Goal: Transaction & Acquisition: Purchase product/service

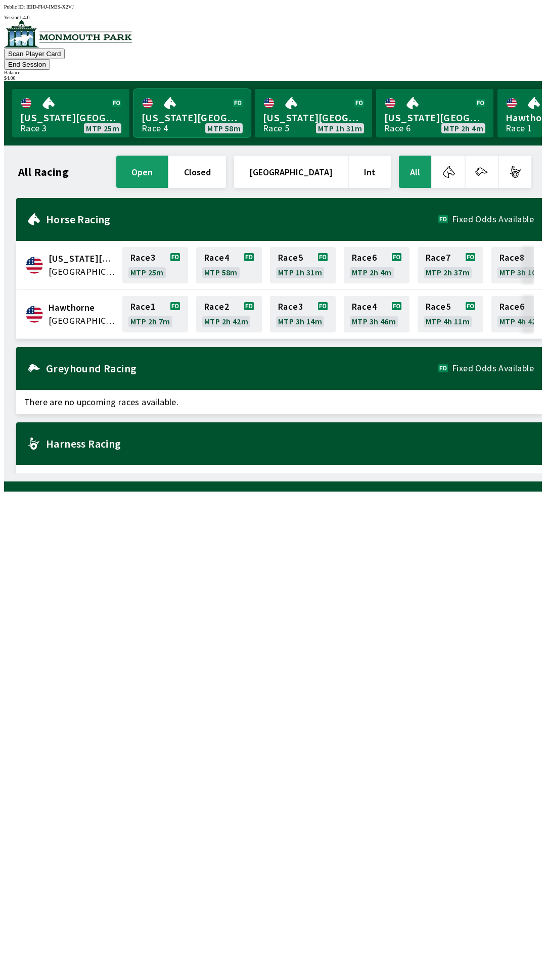
click at [158, 106] on link "[US_STATE] Park Race 4 MTP 58m" at bounding box center [191, 113] width 117 height 49
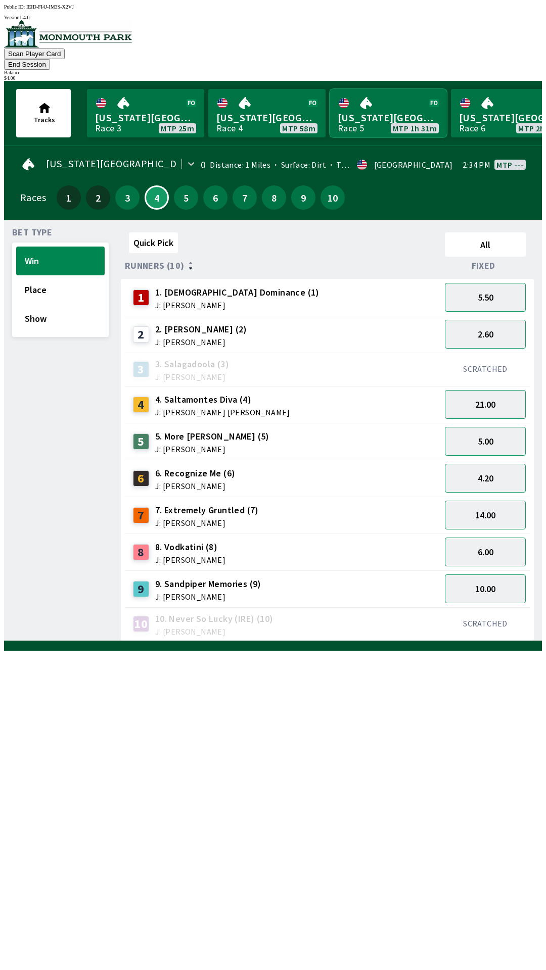
click at [349, 119] on link "[US_STATE] Park Race 5 MTP 1h 31m" at bounding box center [387, 113] width 117 height 49
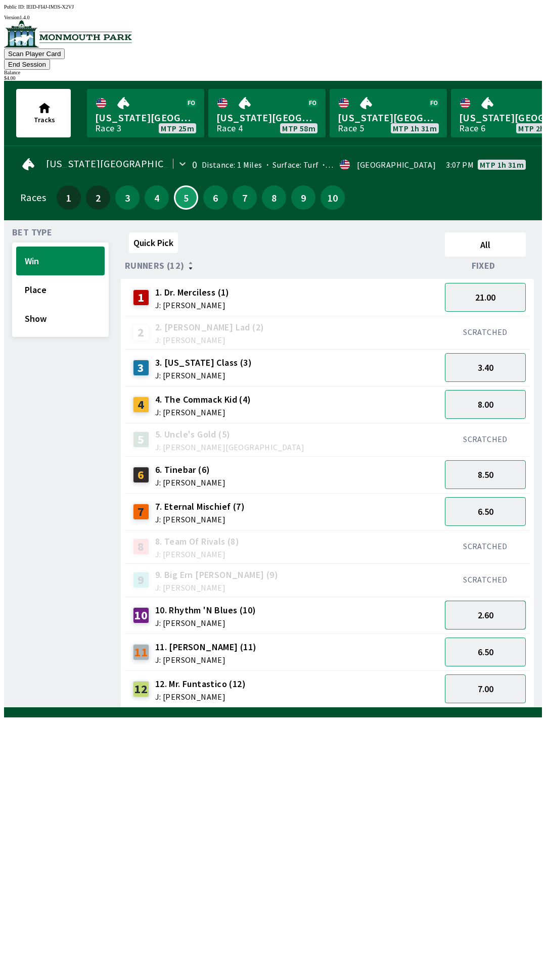
click at [484, 605] on button "2.60" at bounding box center [485, 615] width 81 height 29
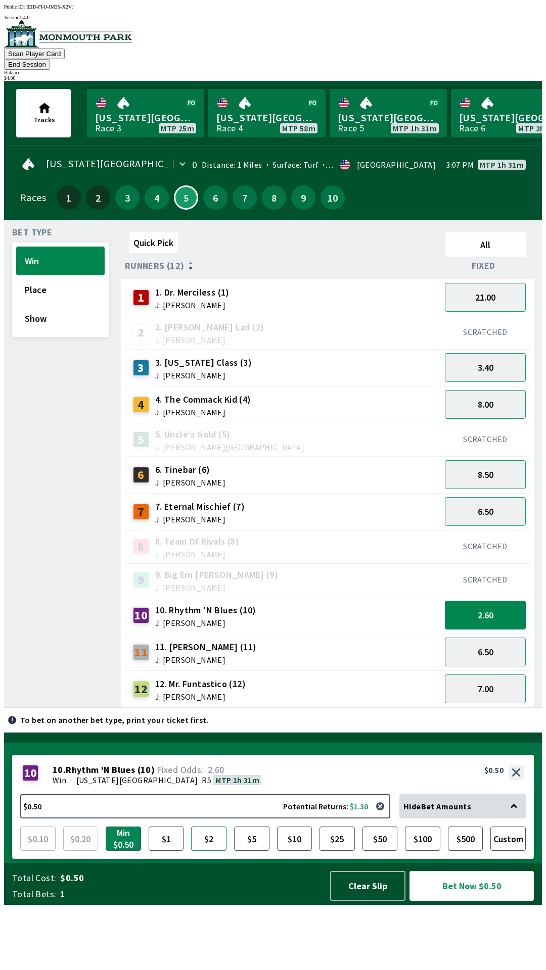
click at [209, 851] on button "$2" at bounding box center [208, 839] width 35 height 24
click at [453, 901] on button "Bet Now $2.00" at bounding box center [471, 886] width 124 height 30
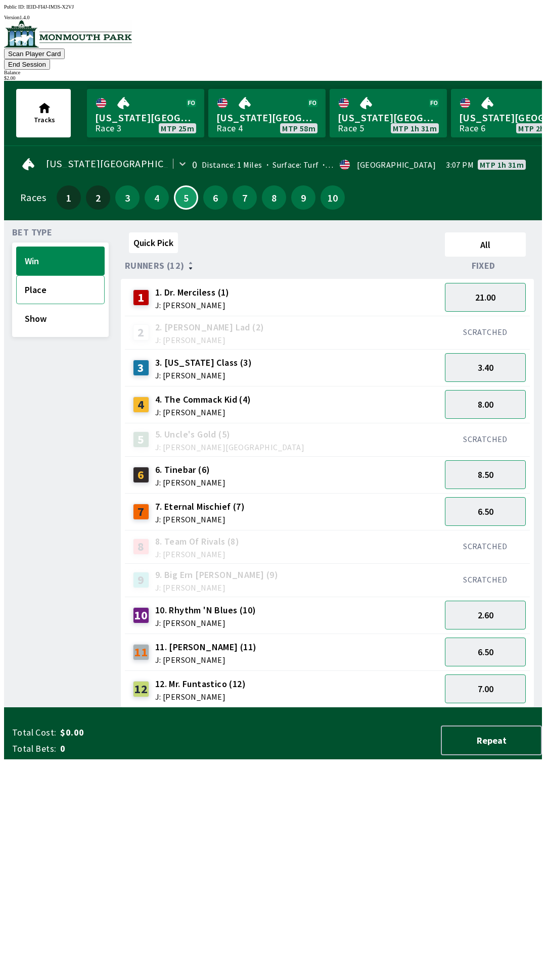
click at [44, 286] on button "Place" at bounding box center [60, 289] width 88 height 29
click at [28, 255] on button "Win" at bounding box center [60, 261] width 88 height 29
click at [490, 601] on button "2.60" at bounding box center [485, 615] width 81 height 29
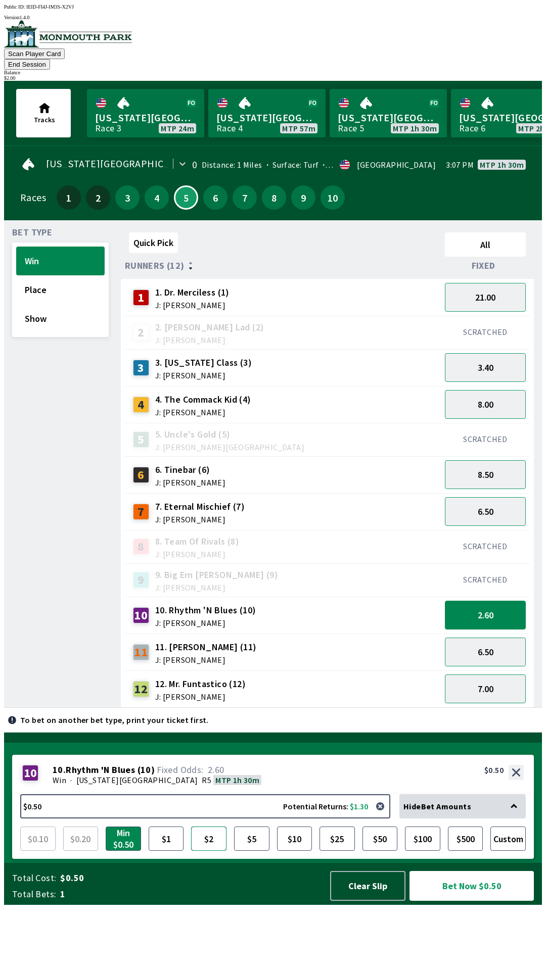
click at [214, 851] on button "$2" at bounding box center [208, 839] width 35 height 24
click at [456, 901] on button "Bet Now $2.00" at bounding box center [471, 886] width 124 height 30
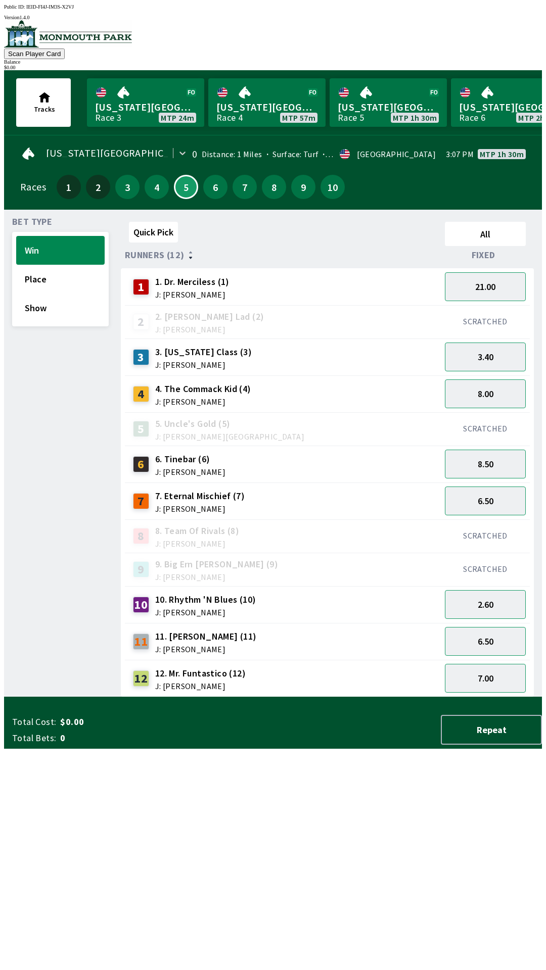
click at [287, 691] on div "Quick Pick All Runners (12) Fixed 1 1. Dr. Merciless (1) J: [PERSON_NAME] 21.00…" at bounding box center [331, 458] width 421 height 480
click at [242, 191] on button "7" at bounding box center [244, 187] width 24 height 24
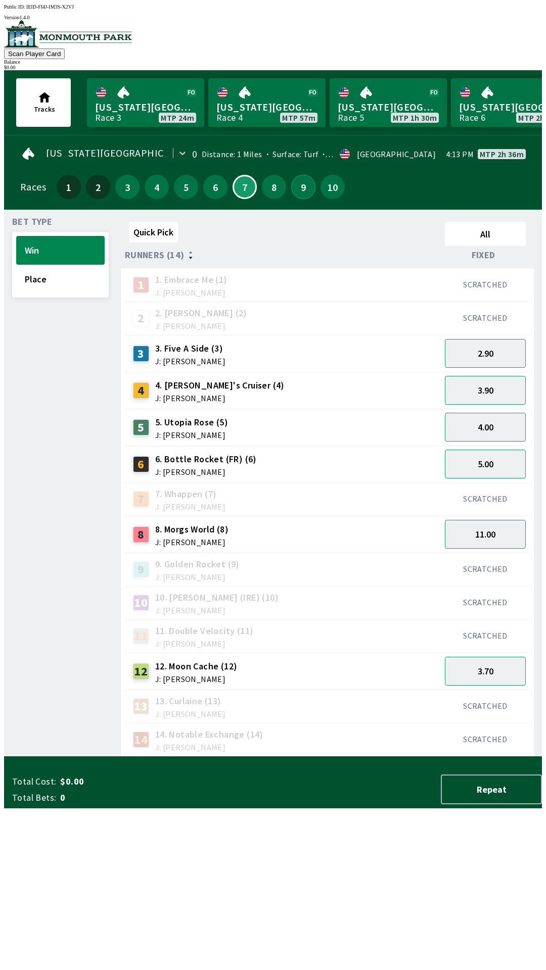
click at [294, 190] on button "9" at bounding box center [303, 187] width 24 height 24
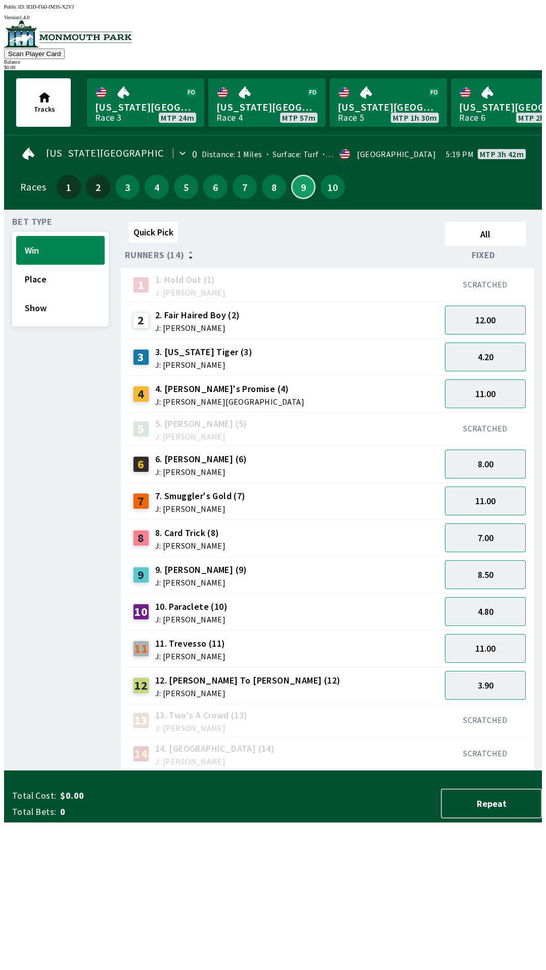
scroll to position [1, 0]
click at [326, 188] on button "10" at bounding box center [332, 186] width 24 height 24
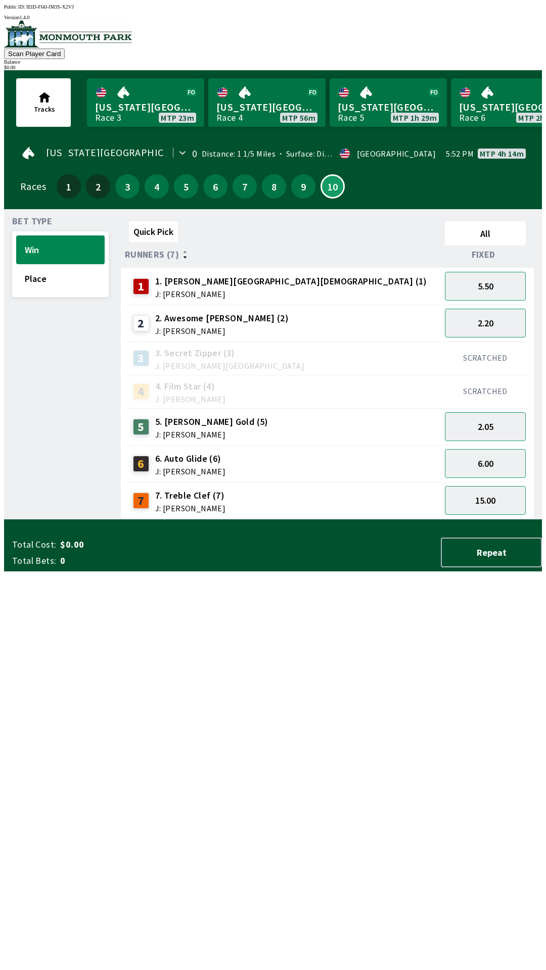
click at [309, 512] on div "7 7. Treble Clef (7) J: [PERSON_NAME]" at bounding box center [283, 500] width 316 height 37
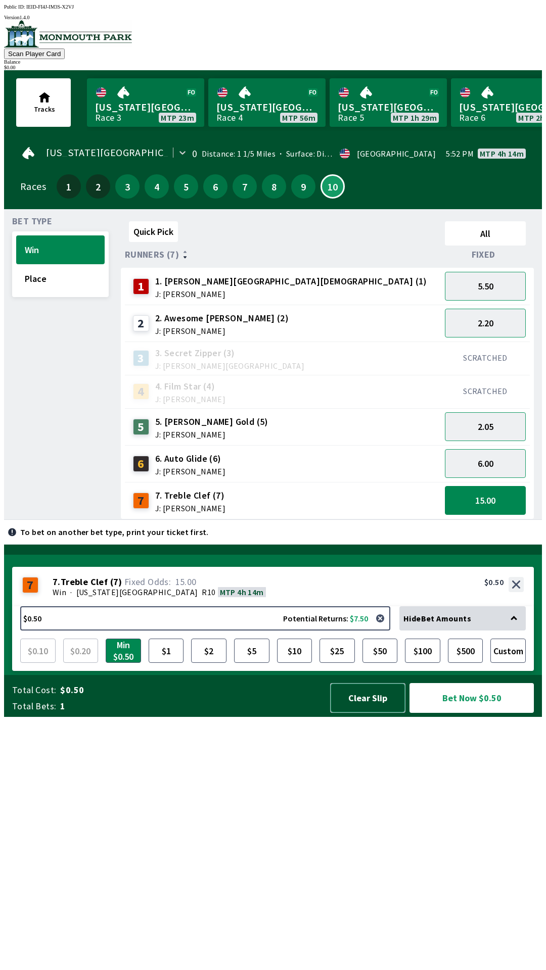
click at [383, 713] on button "Clear Slip" at bounding box center [367, 698] width 75 height 30
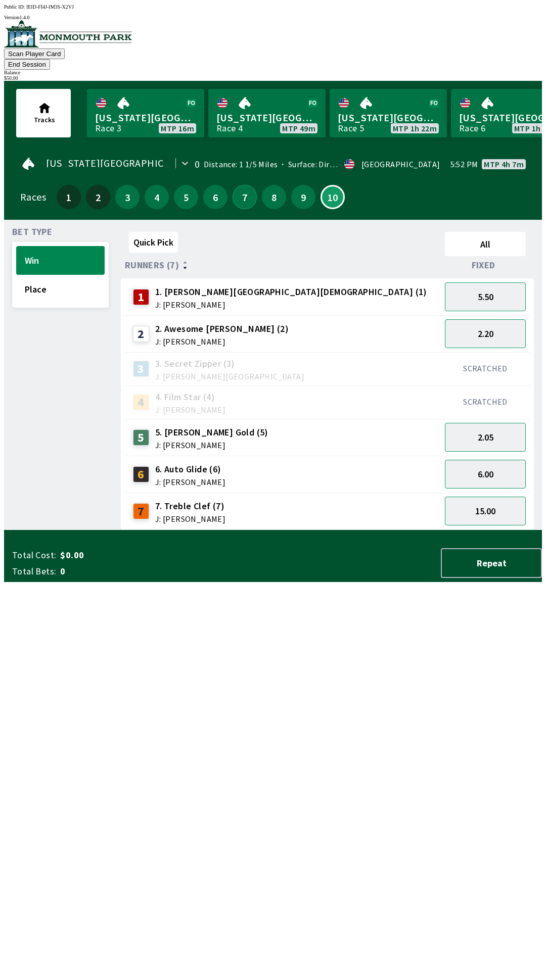
click at [241, 192] on button "7" at bounding box center [244, 197] width 24 height 24
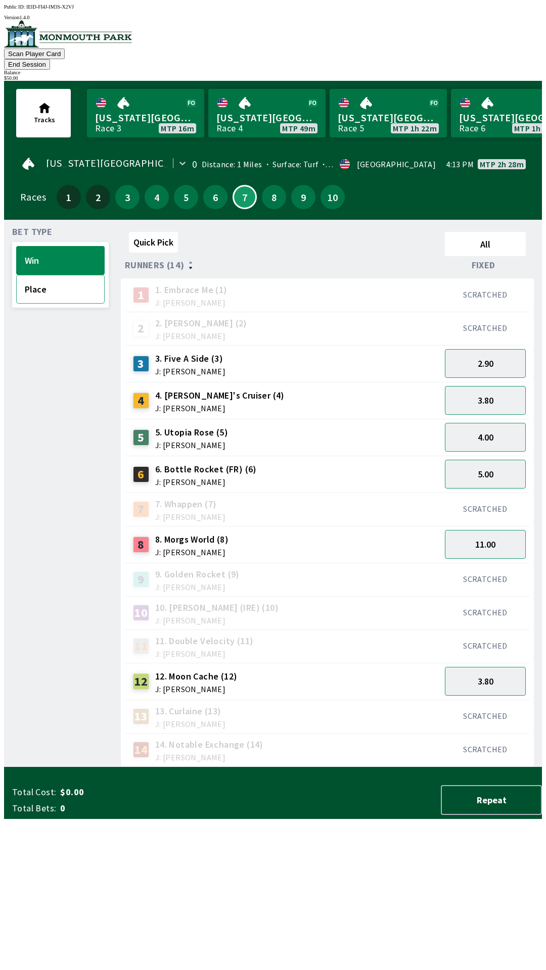
click at [49, 284] on button "Place" at bounding box center [60, 289] width 88 height 29
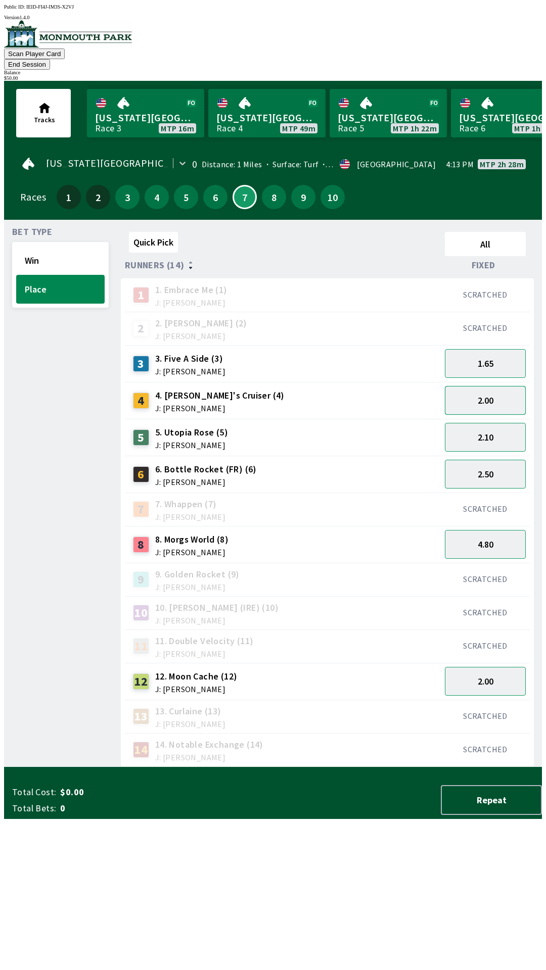
click at [486, 387] on button "2.00" at bounding box center [485, 400] width 81 height 29
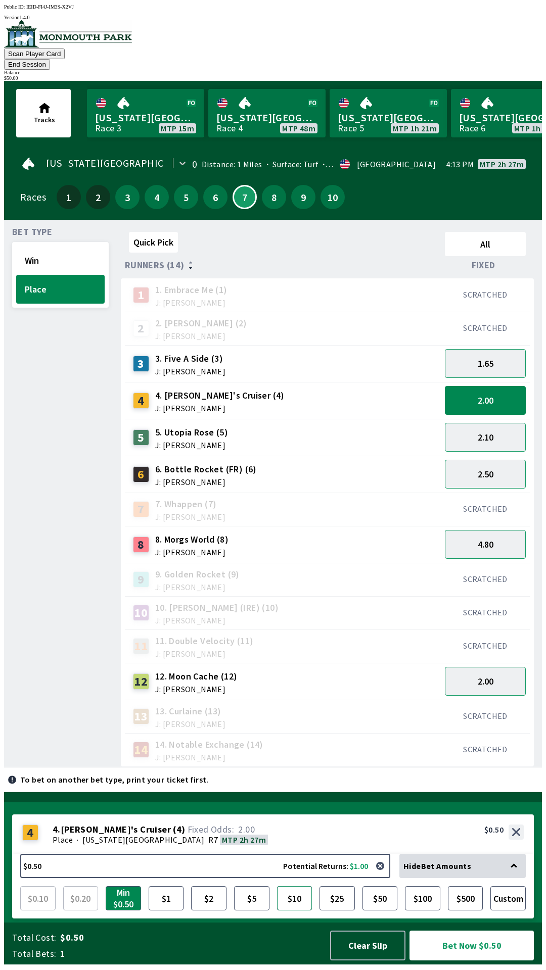
click at [287, 911] on button "$10" at bounding box center [294, 898] width 35 height 24
click at [472, 957] on button "Bet Now $10.00" at bounding box center [471, 946] width 124 height 30
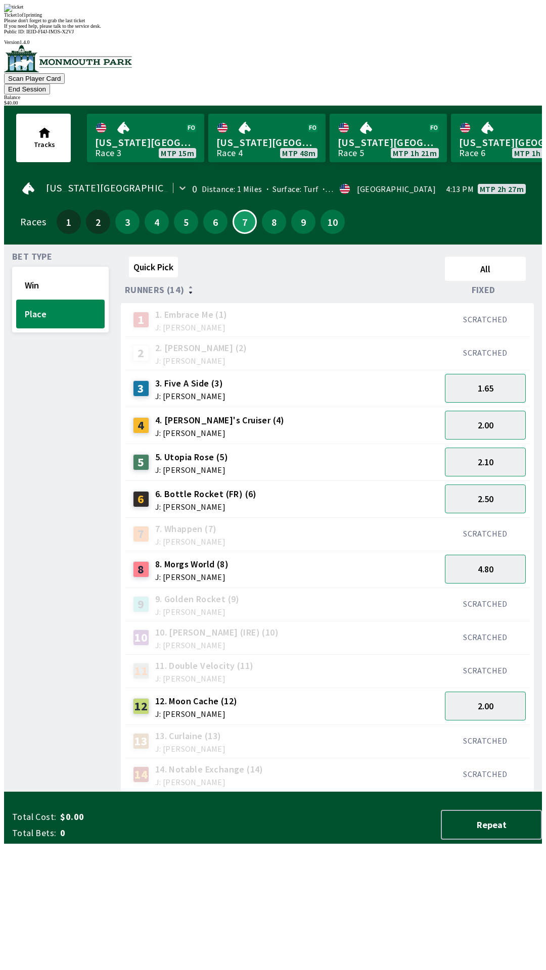
click at [296, 658] on div "11 11. Double Velocity (11) J: [PERSON_NAME]" at bounding box center [283, 670] width 308 height 25
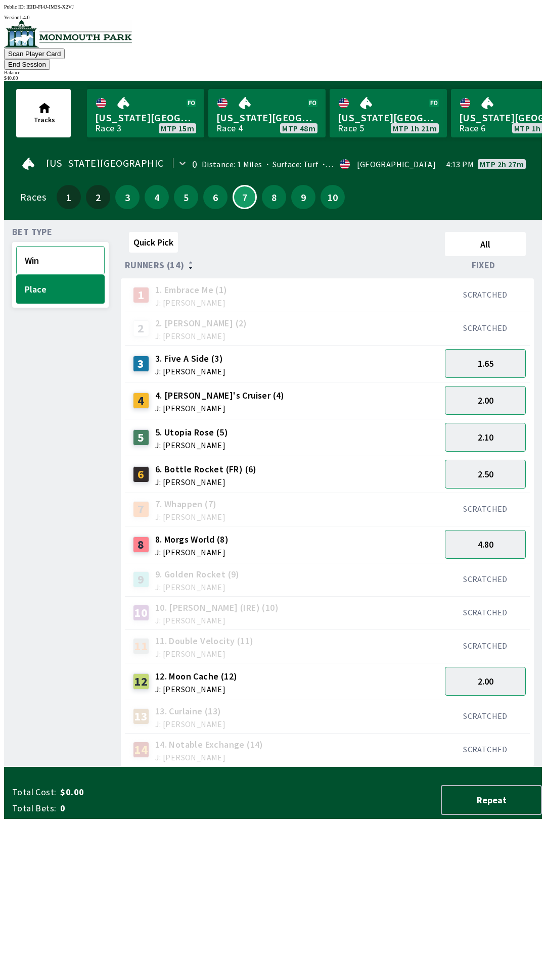
click at [39, 248] on button "Win" at bounding box center [60, 260] width 88 height 29
click at [487, 395] on button "3.80" at bounding box center [485, 400] width 81 height 29
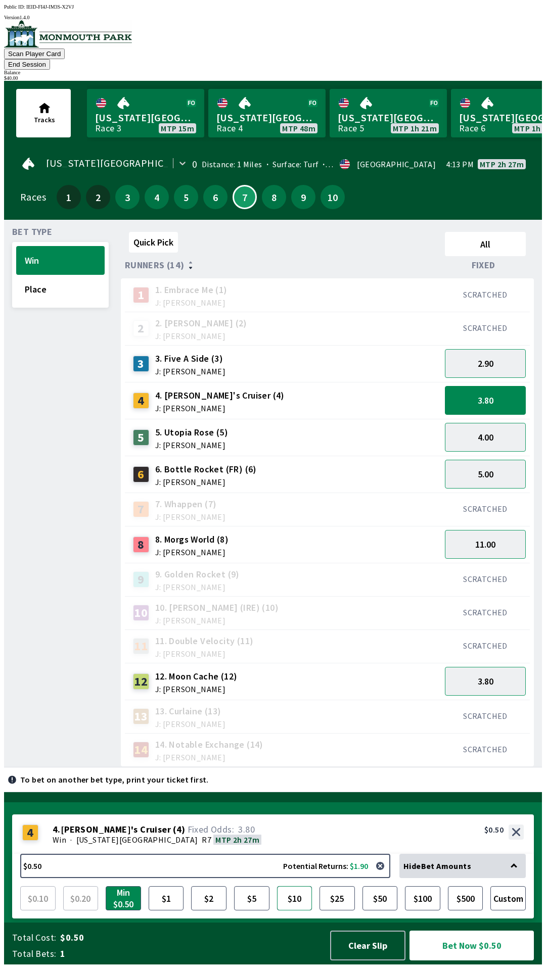
click at [296, 904] on button "$10" at bounding box center [294, 898] width 35 height 24
click at [457, 961] on button "Bet Now $10.00" at bounding box center [471, 946] width 124 height 30
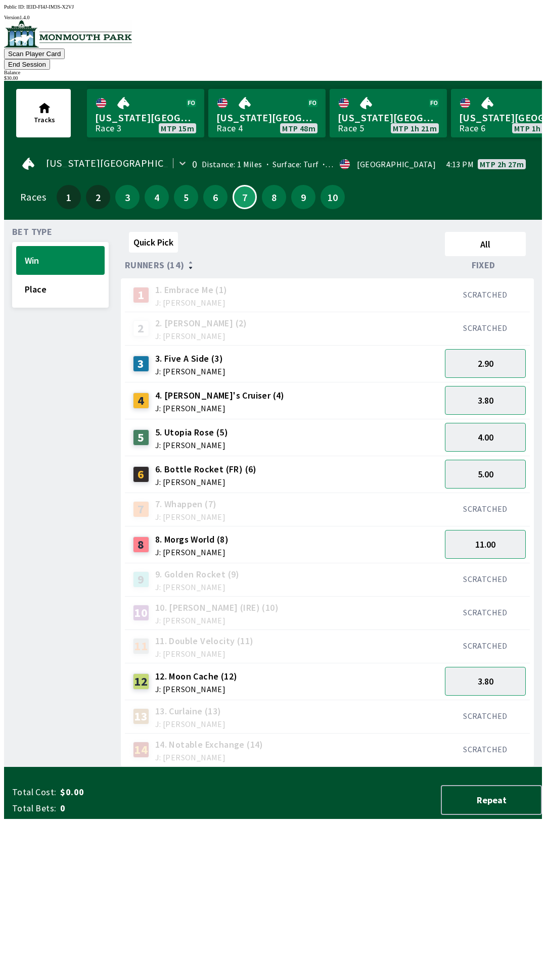
click at [154, 767] on div "Quick Pick All Runners (14) Fixed 1 1. Embrace Me (1) J: [PERSON_NAME] SCRATCHE…" at bounding box center [331, 497] width 421 height 539
click at [487, 533] on button "11.00" at bounding box center [485, 544] width 81 height 29
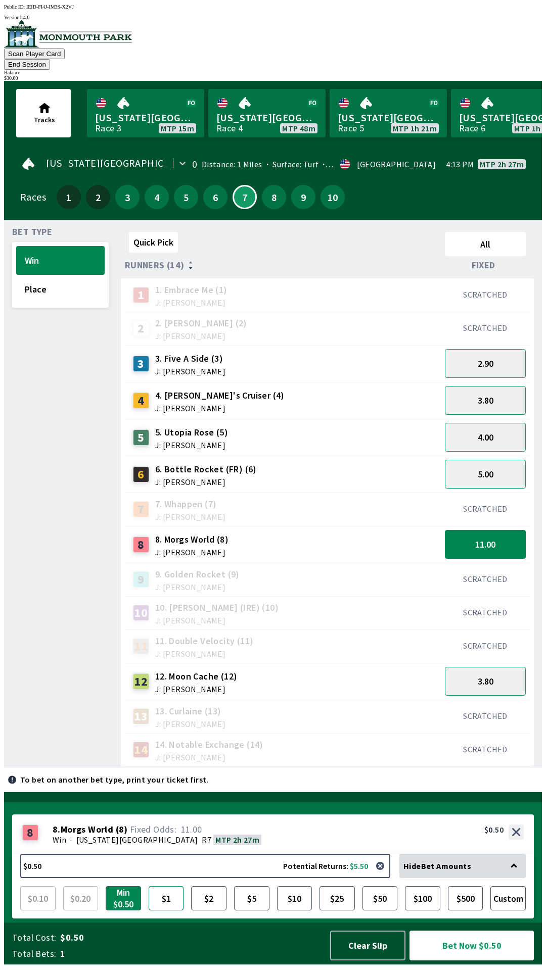
click at [167, 911] on button "$1" at bounding box center [166, 898] width 35 height 24
click at [464, 956] on button "Bet Now $1.00" at bounding box center [471, 946] width 124 height 30
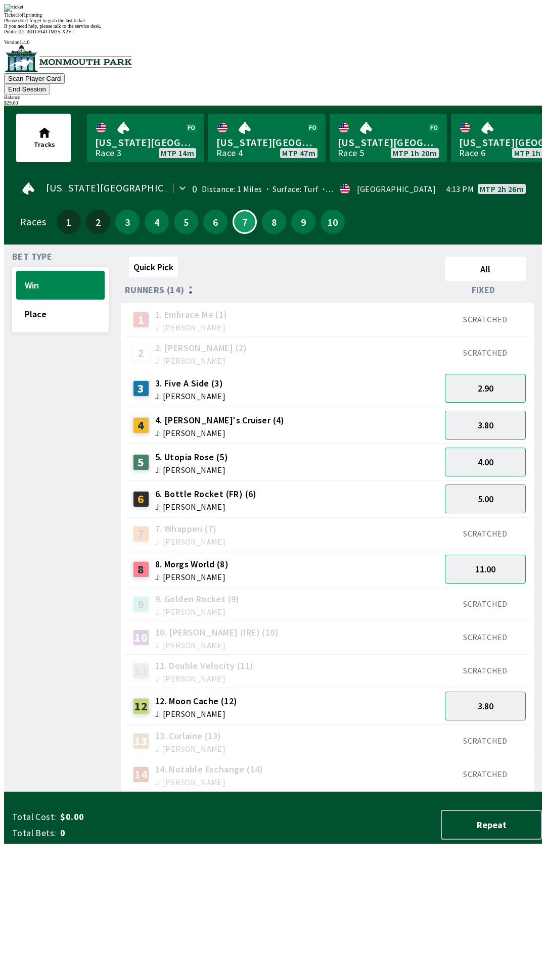
click at [288, 29] on div "Ticket 1 of 1 printing Please don't forget to grab the last ticket If you need …" at bounding box center [273, 16] width 538 height 25
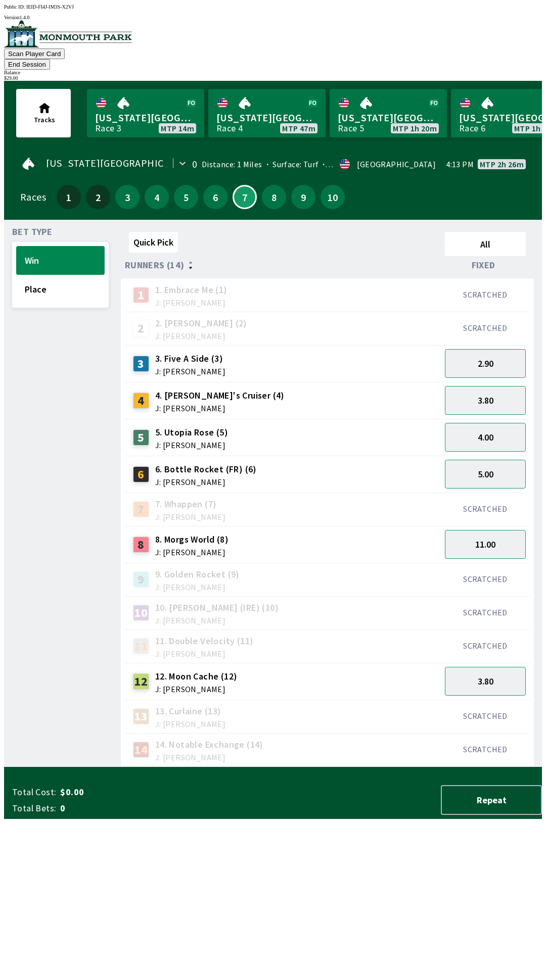
click at [303, 600] on div "10 10. [PERSON_NAME] (IRE) (10) J: [PERSON_NAME]" at bounding box center [283, 612] width 308 height 25
click at [185, 189] on button "5" at bounding box center [186, 197] width 24 height 24
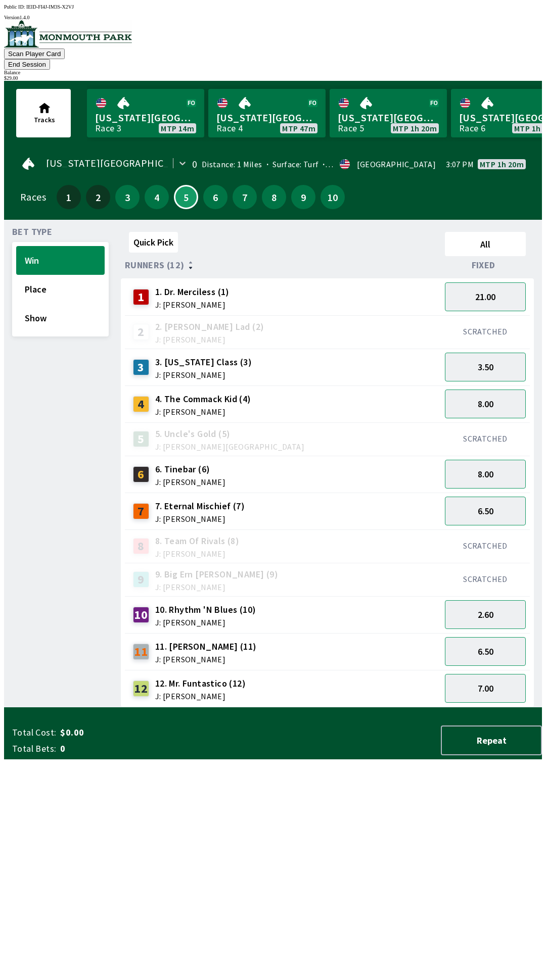
click at [507, 633] on div "6.50" at bounding box center [485, 651] width 89 height 37
click at [484, 600] on button "2.60" at bounding box center [485, 614] width 81 height 29
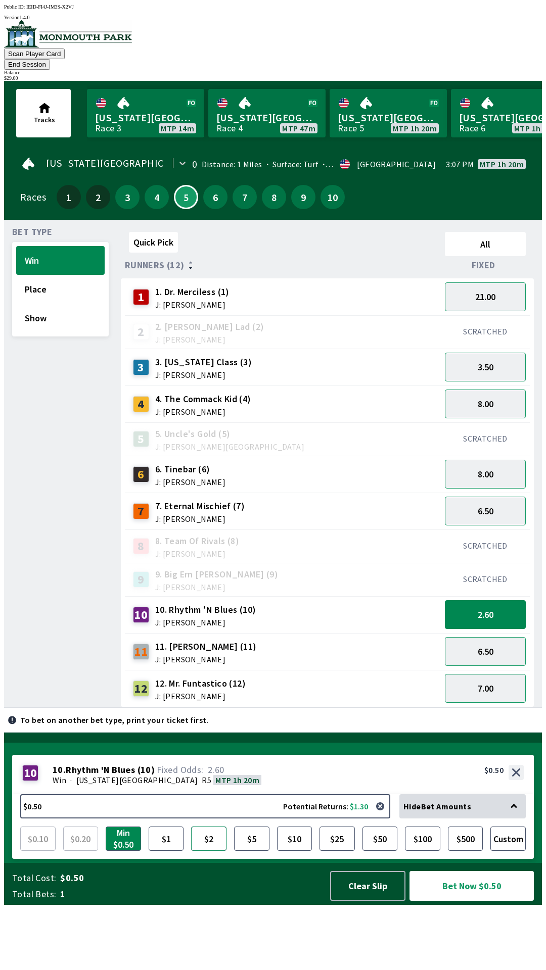
click at [218, 851] on button "$2" at bounding box center [208, 839] width 35 height 24
click at [464, 901] on button "Bet Now $2.00" at bounding box center [471, 886] width 124 height 30
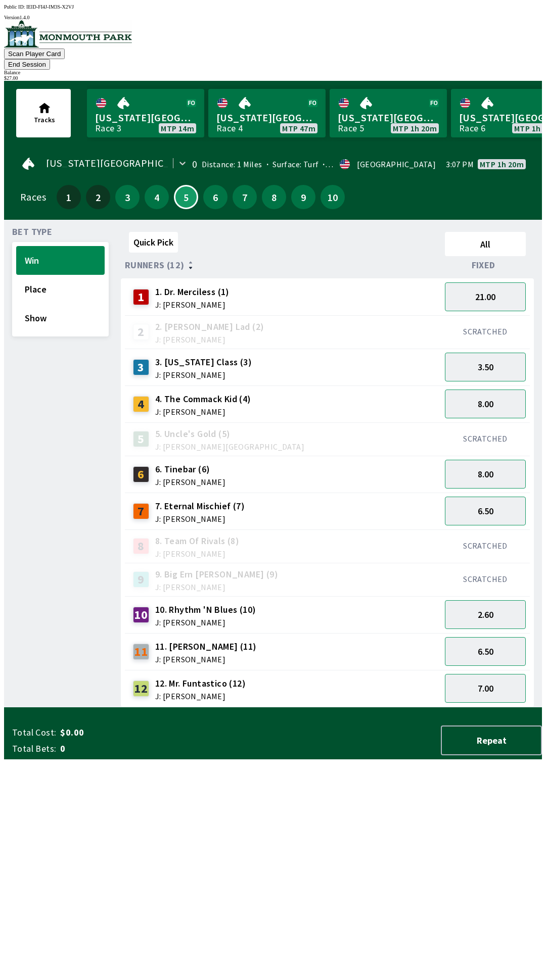
click at [315, 615] on div "10 10. Rhythm 'N Blues (10) J: [PERSON_NAME]" at bounding box center [283, 614] width 316 height 37
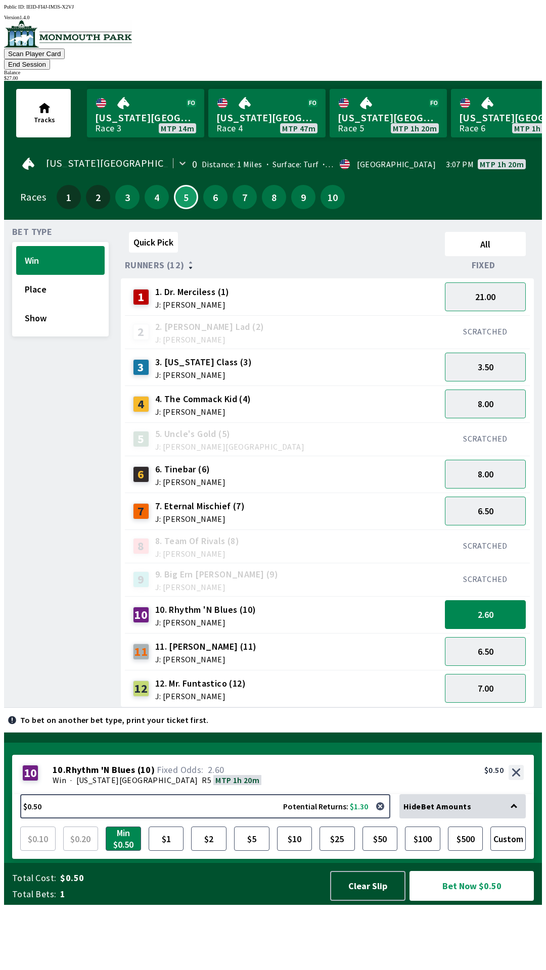
click at [419, 81] on div "Tracks [US_STATE][GEOGRAPHIC_DATA] Race 3 MTP 14m [US_STATE][GEOGRAPHIC_DATA] 4…" at bounding box center [277, 113] width 530 height 65
click at [50, 59] on button "End Session" at bounding box center [27, 64] width 46 height 11
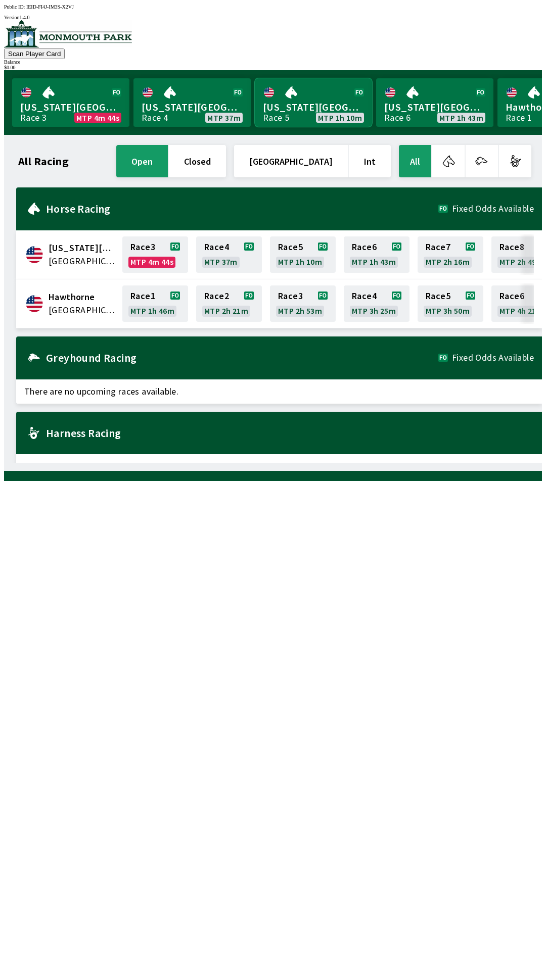
click at [280, 118] on link "[US_STATE] Park Race 5 MTP 1h 10m" at bounding box center [313, 102] width 117 height 49
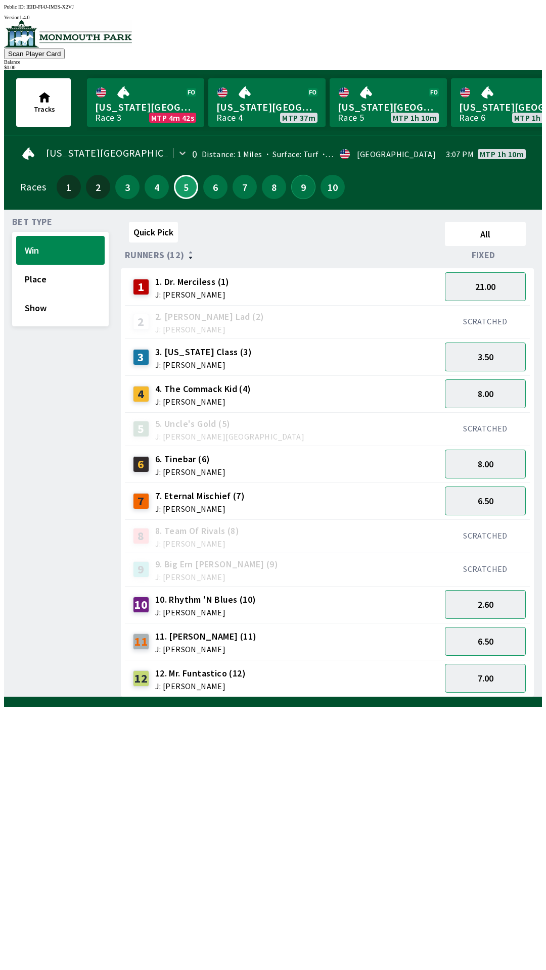
click at [307, 189] on button "9" at bounding box center [303, 187] width 24 height 24
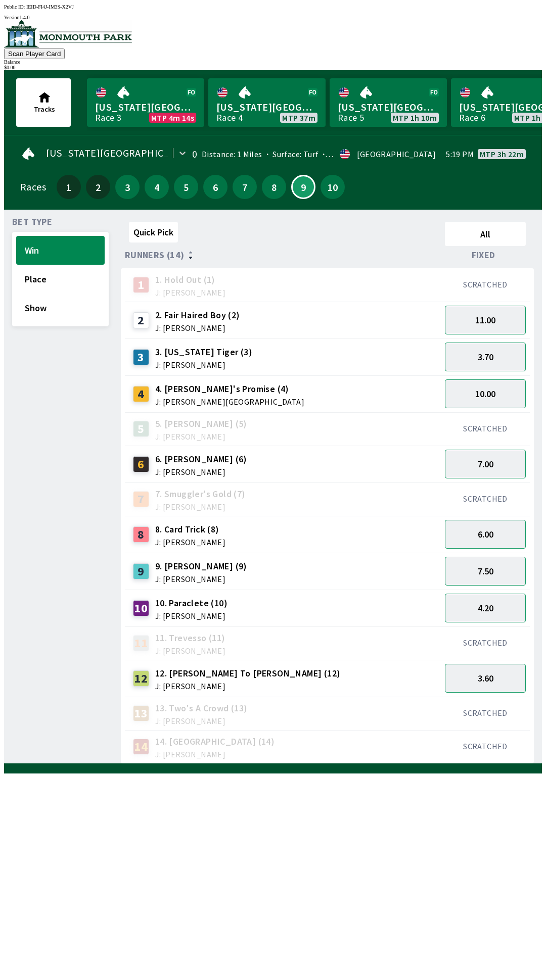
click at [235, 193] on div "7" at bounding box center [244, 187] width 24 height 24
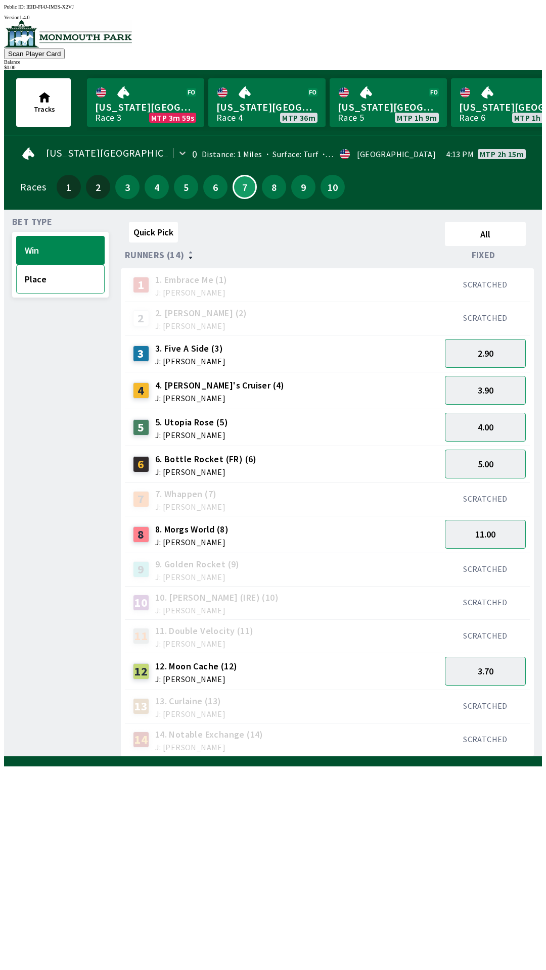
click at [63, 284] on button "Place" at bounding box center [60, 279] width 88 height 29
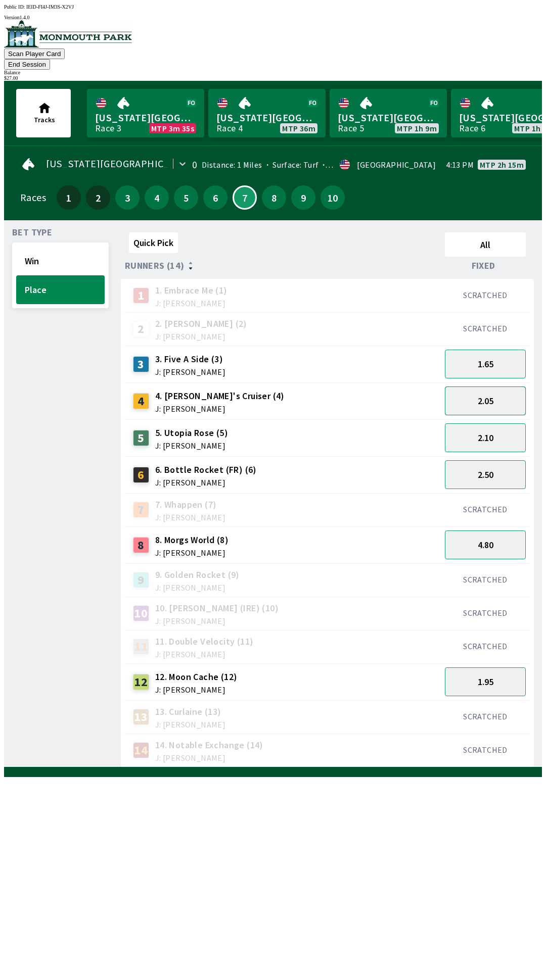
click at [473, 395] on button "2.05" at bounding box center [485, 401] width 81 height 29
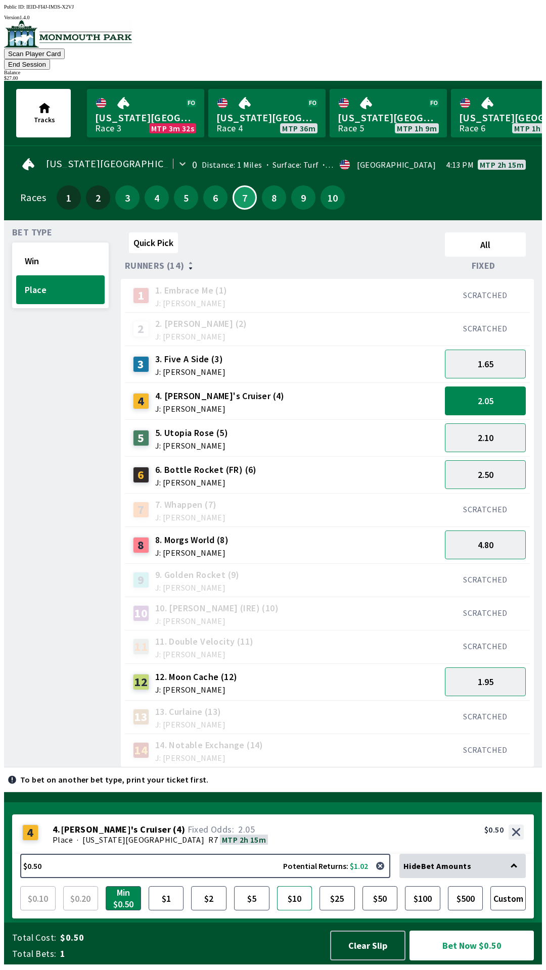
click at [295, 911] on button "$10" at bounding box center [294, 898] width 35 height 24
click at [464, 955] on button "Bet Now $10.00" at bounding box center [471, 946] width 124 height 30
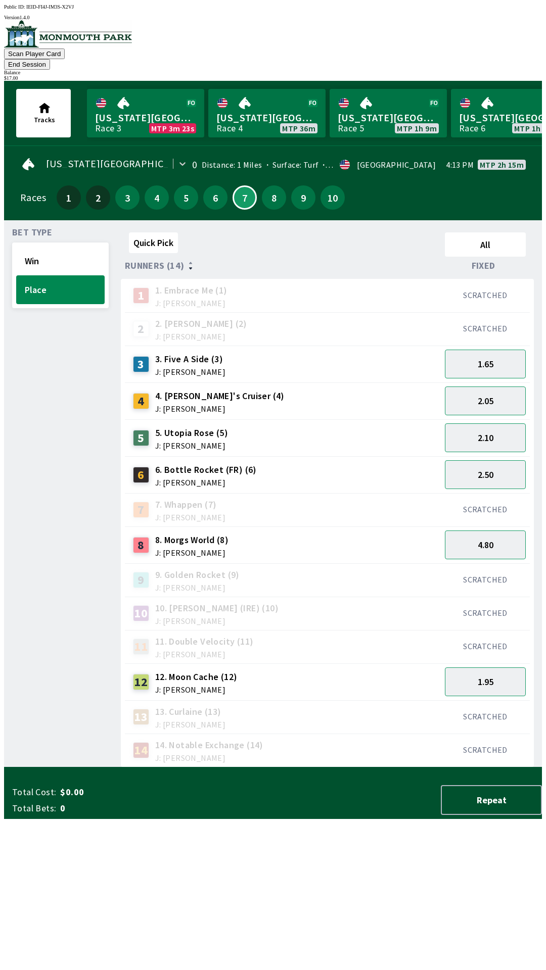
click at [269, 610] on div "10 10. [PERSON_NAME] (IRE) (10) J: [PERSON_NAME]" at bounding box center [283, 613] width 316 height 33
click at [39, 253] on button "Win" at bounding box center [60, 261] width 88 height 29
click at [474, 419] on div "4.00" at bounding box center [485, 437] width 89 height 37
click at [484, 419] on div "4.00" at bounding box center [485, 437] width 89 height 37
click at [474, 419] on div "4.00" at bounding box center [485, 437] width 89 height 37
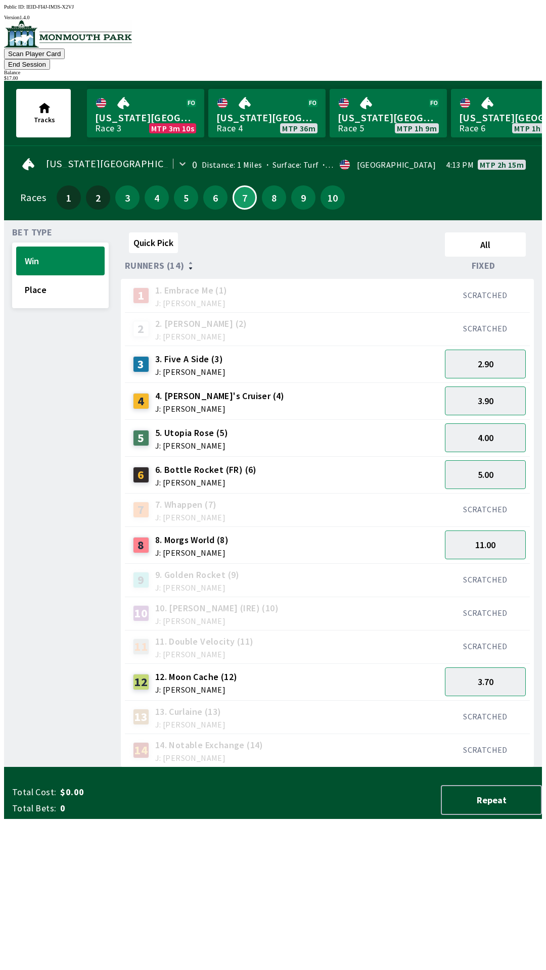
click at [206, 405] on span "J: [PERSON_NAME]" at bounding box center [219, 409] width 129 height 8
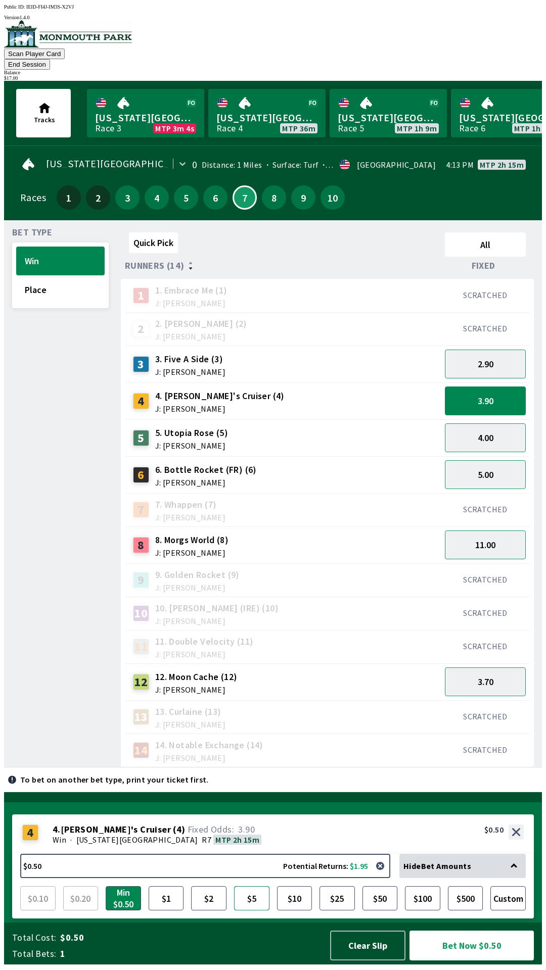
click at [255, 911] on button "$5" at bounding box center [251, 898] width 35 height 24
click at [467, 954] on button "Bet Now $5.00" at bounding box center [471, 946] width 124 height 30
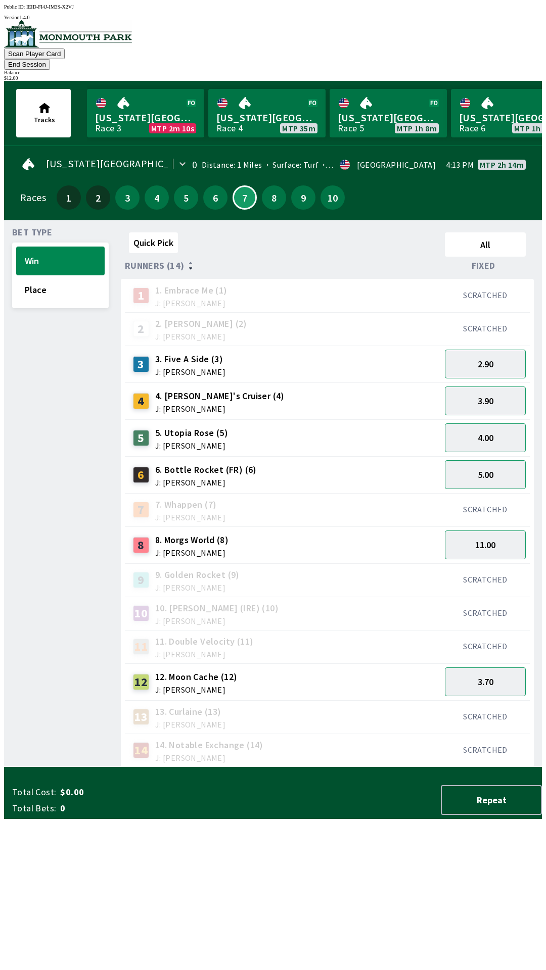
click at [236, 670] on div "12 12. Moon Cache (12) J: [PERSON_NAME]" at bounding box center [283, 682] width 308 height 25
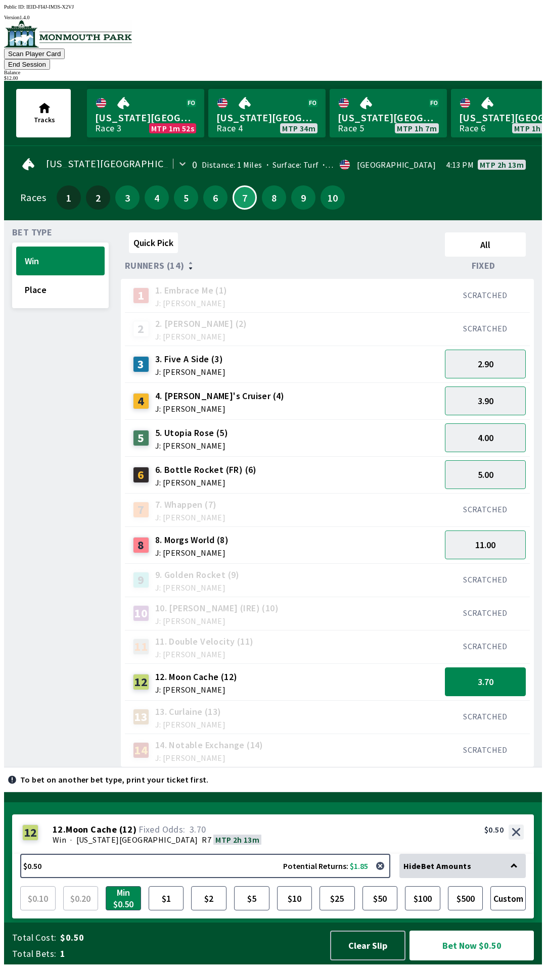
click at [50, 59] on button "End Session" at bounding box center [27, 64] width 46 height 11
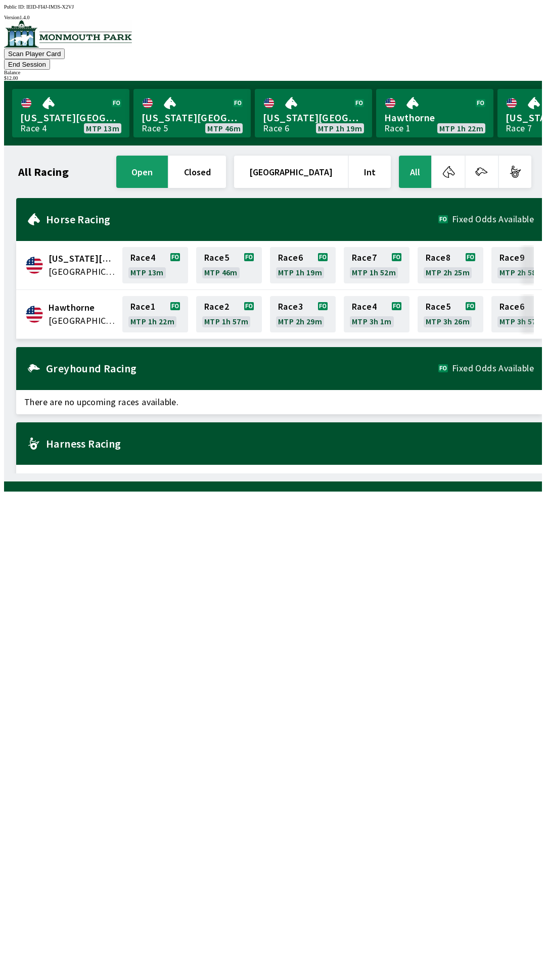
click at [270, 473] on div "All Racing open closed [GEOGRAPHIC_DATA] Int All [US_STATE][GEOGRAPHIC_DATA] [G…" at bounding box center [277, 314] width 530 height 320
click at [178, 107] on link "[US_STATE] Park Race 5 MTP 46m" at bounding box center [191, 113] width 117 height 49
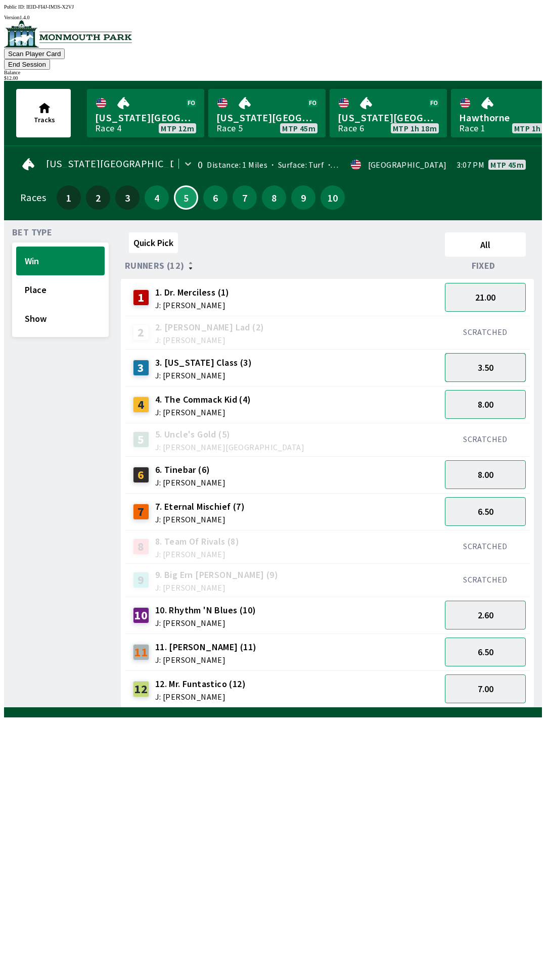
click at [476, 362] on button "3.50" at bounding box center [485, 367] width 81 height 29
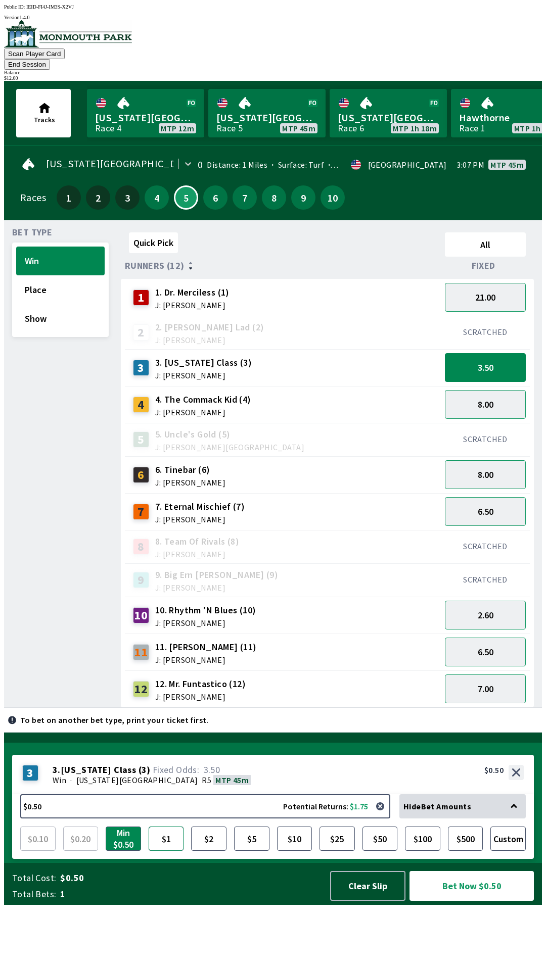
click at [170, 851] on button "$1" at bounding box center [166, 839] width 35 height 24
click at [449, 901] on button "Bet Now $1.00" at bounding box center [471, 886] width 124 height 30
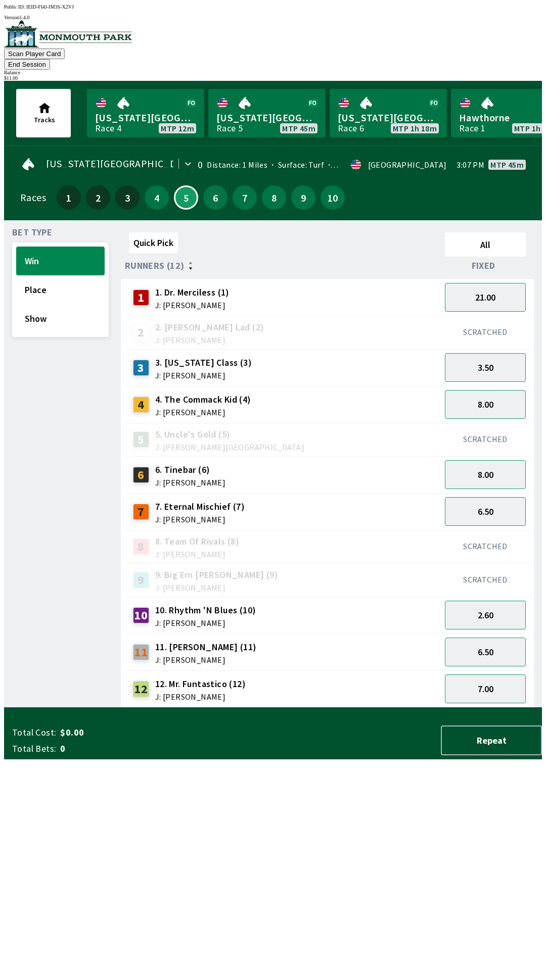
click at [284, 640] on div "11 11. [PERSON_NAME] (11) J: [PERSON_NAME]" at bounding box center [283, 652] width 308 height 25
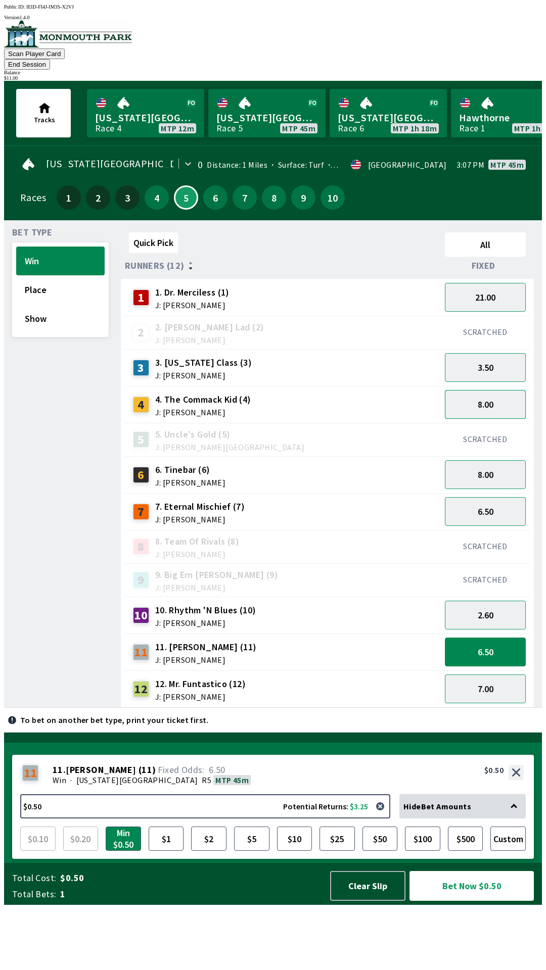
click at [487, 397] on button "8.00" at bounding box center [485, 404] width 81 height 29
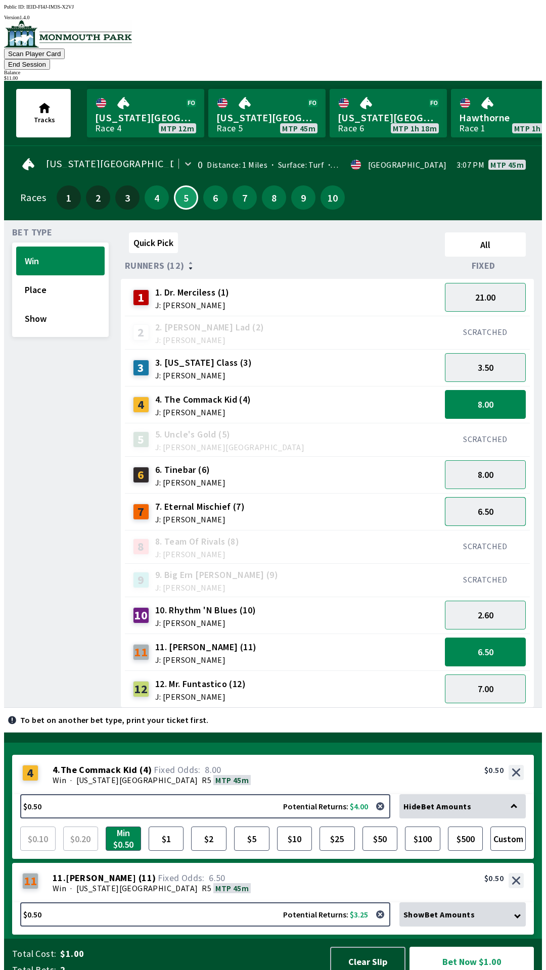
click at [473, 501] on button "6.50" at bounding box center [485, 511] width 81 height 29
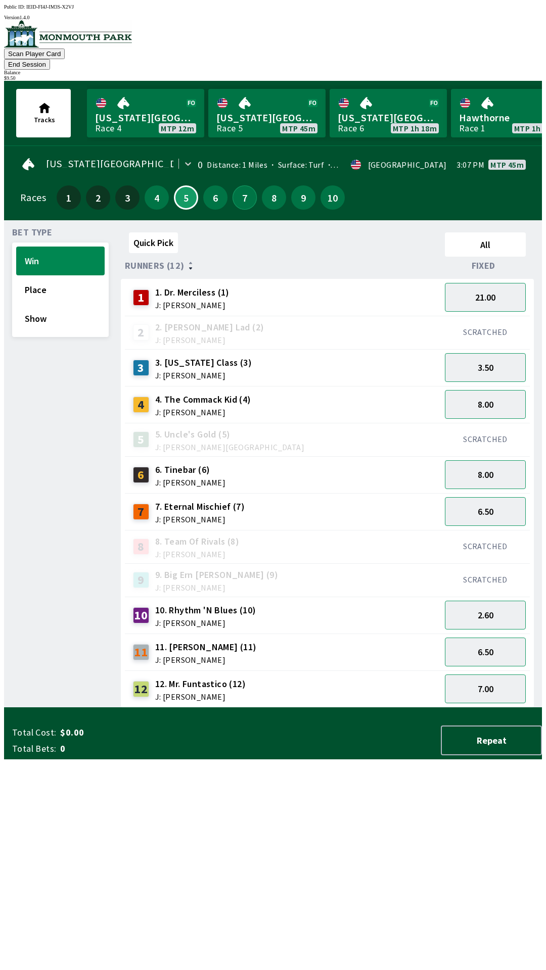
click at [242, 193] on button "7" at bounding box center [244, 197] width 24 height 24
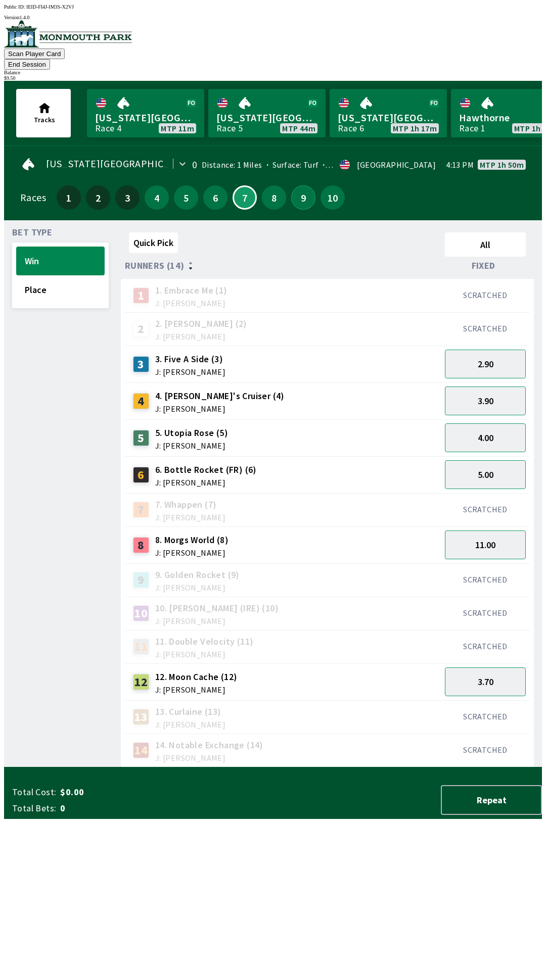
click at [301, 187] on button "9" at bounding box center [303, 197] width 24 height 24
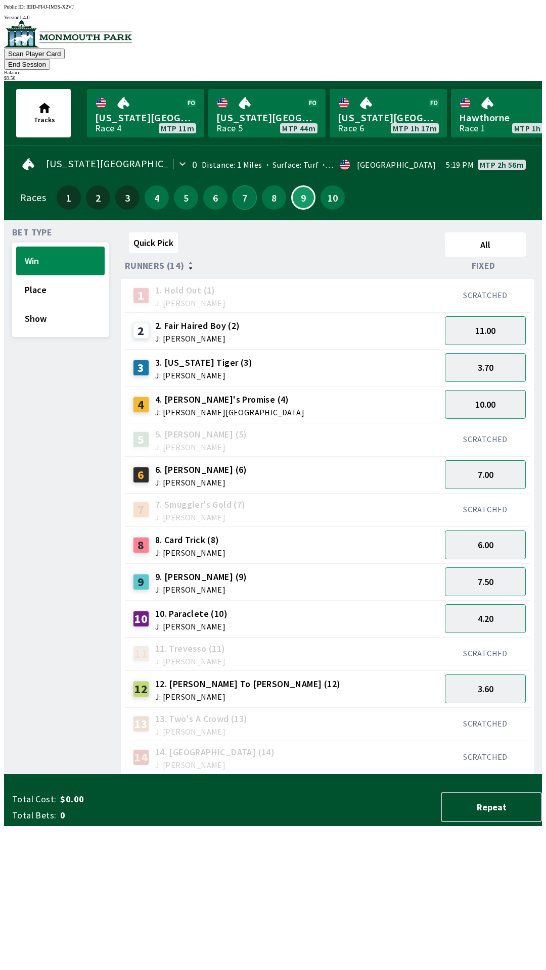
click at [244, 190] on button "7" at bounding box center [244, 197] width 24 height 24
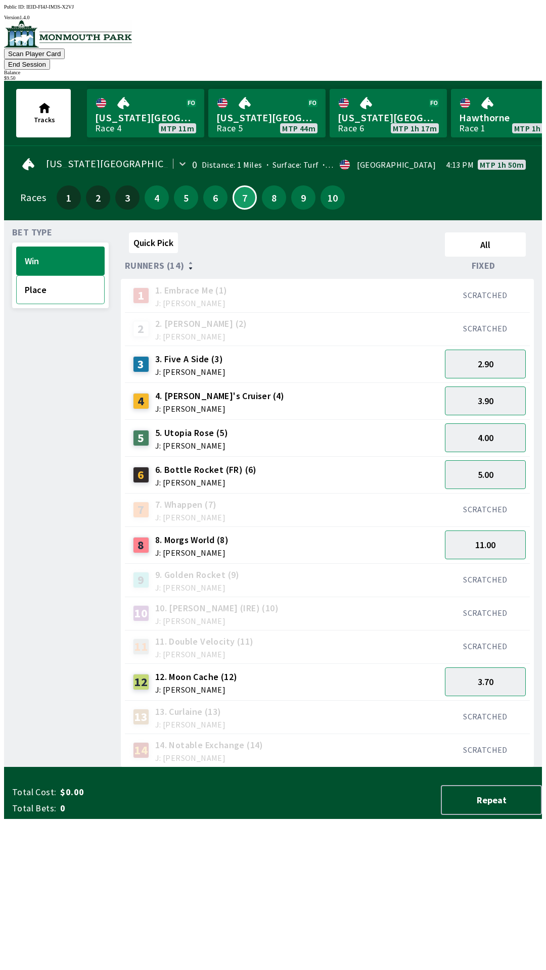
click at [59, 285] on button "Place" at bounding box center [60, 289] width 88 height 29
click at [474, 390] on button "2.05" at bounding box center [485, 401] width 81 height 29
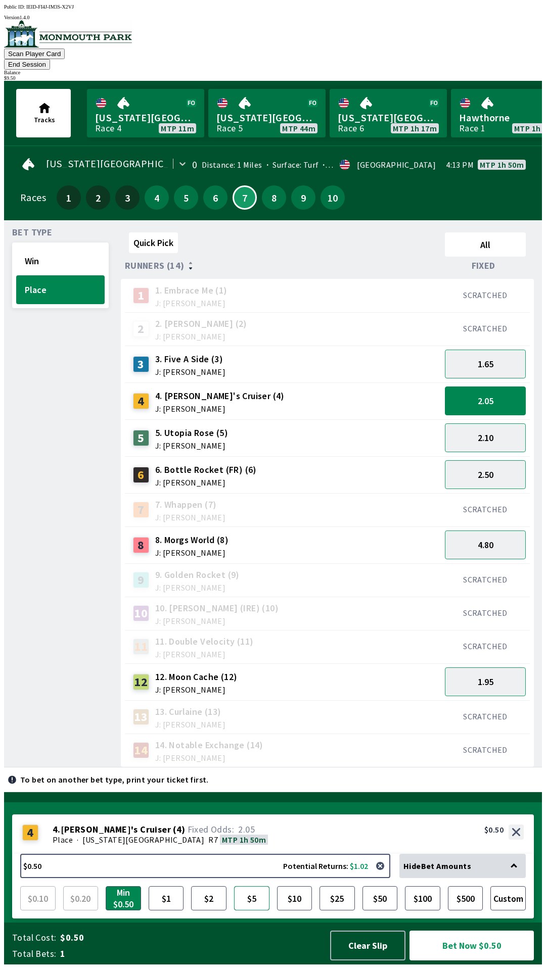
click at [246, 911] on button "$5" at bounding box center [251, 898] width 35 height 24
click at [474, 961] on button "Bet Now $5.00" at bounding box center [471, 946] width 124 height 30
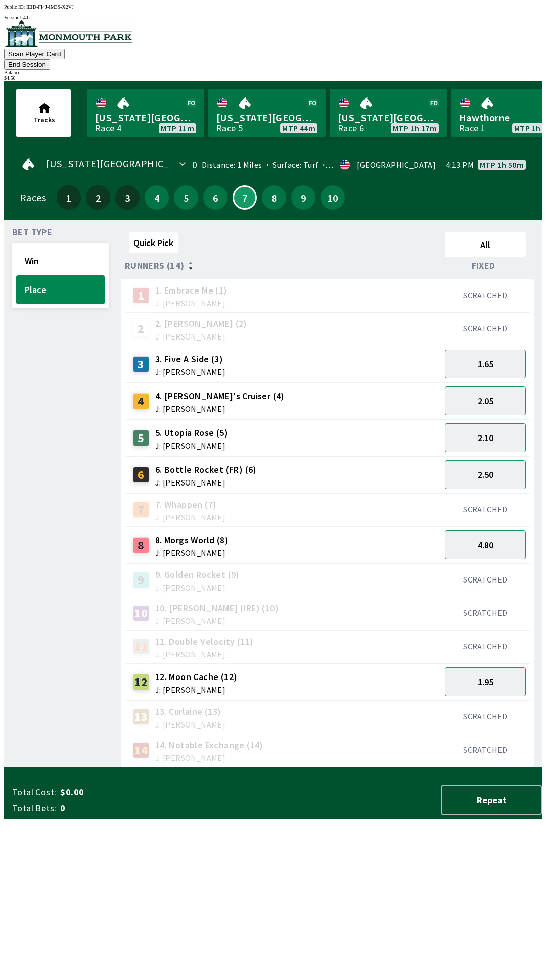
click at [254, 767] on div "Quick Pick All Runners (14) Fixed 1 1. Embrace Me (1) J: [PERSON_NAME] SCRATCHE…" at bounding box center [331, 497] width 421 height 539
click at [38, 251] on button "Win" at bounding box center [60, 261] width 88 height 29
click at [479, 493] on div "SCRATCHED" at bounding box center [485, 509] width 89 height 33
click at [492, 463] on button "5.00" at bounding box center [485, 474] width 81 height 29
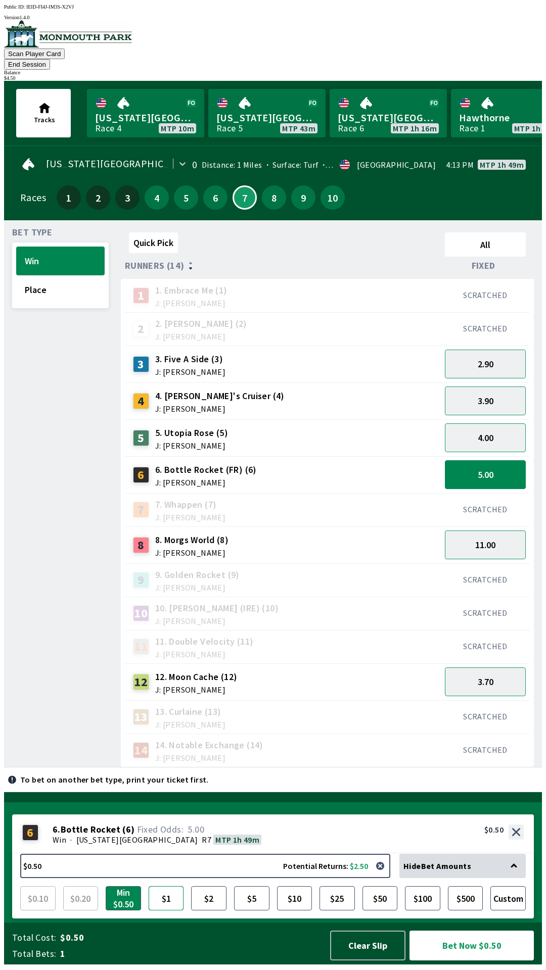
click at [169, 908] on button "$1" at bounding box center [166, 898] width 35 height 24
click at [463, 956] on button "Bet Now $1.00" at bounding box center [471, 946] width 124 height 30
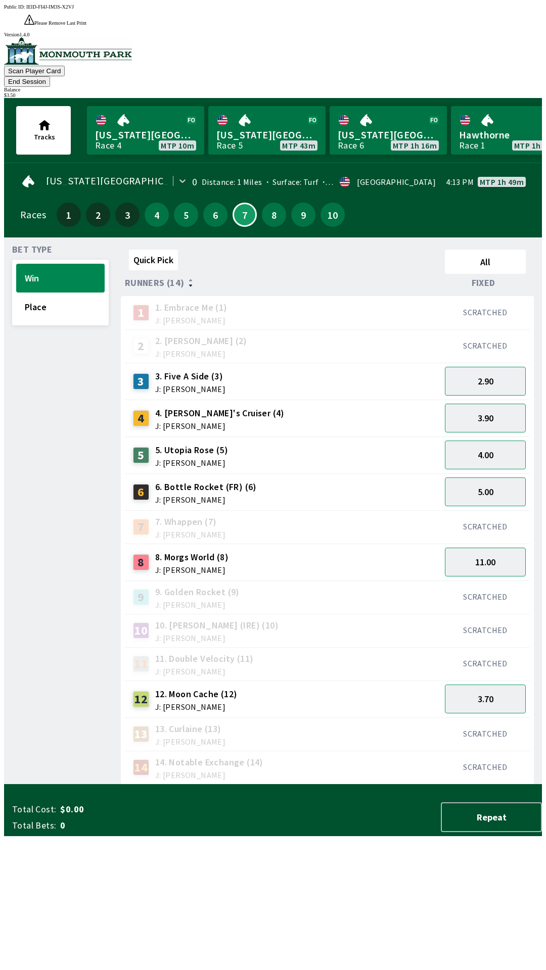
click at [272, 651] on div "11 11. Double Velocity (11) J: [PERSON_NAME]" at bounding box center [283, 663] width 308 height 25
click at [294, 203] on button "9" at bounding box center [303, 215] width 24 height 24
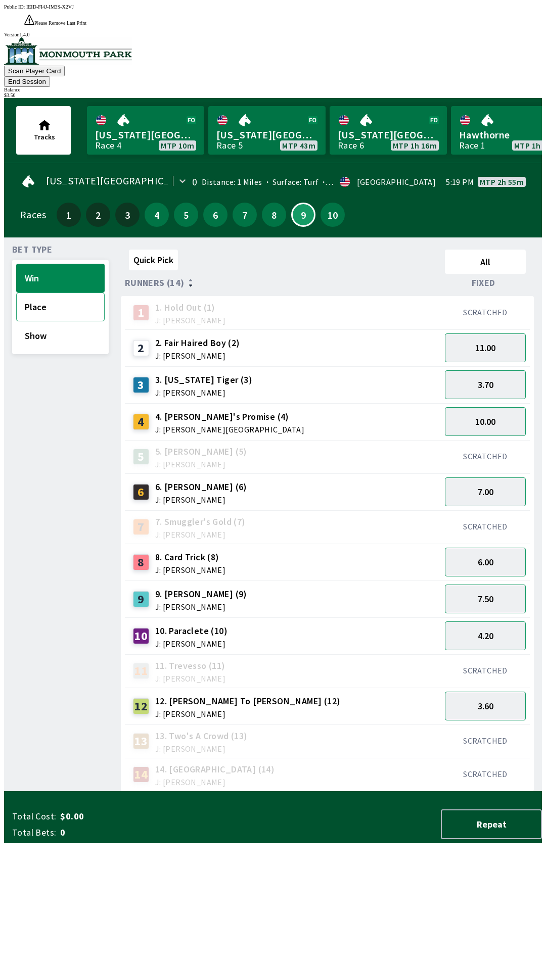
click at [44, 293] on button "Place" at bounding box center [60, 307] width 88 height 29
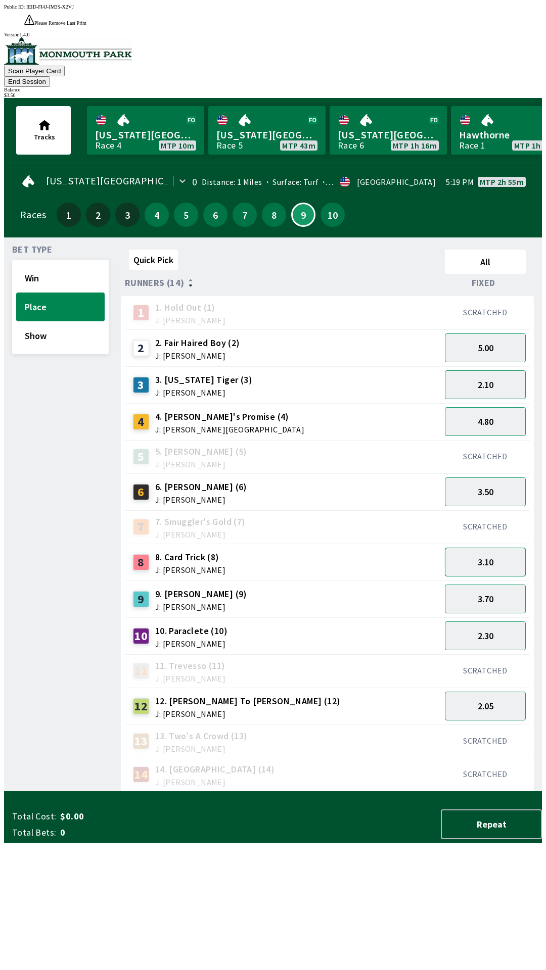
click at [489, 548] on button "3.10" at bounding box center [485, 562] width 81 height 29
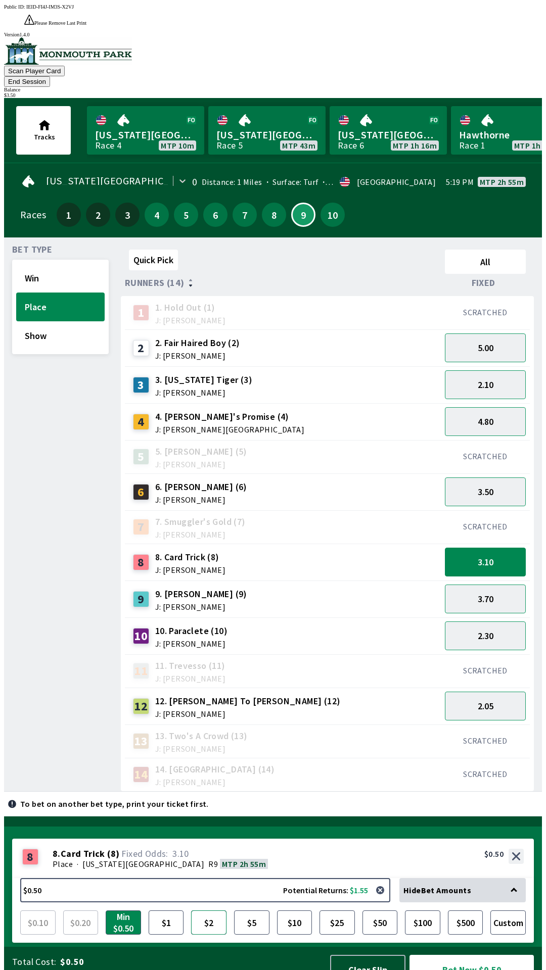
click at [208, 911] on button "$2" at bounding box center [208, 923] width 35 height 24
click at [460, 957] on button "Bet Now $2.00" at bounding box center [471, 970] width 124 height 30
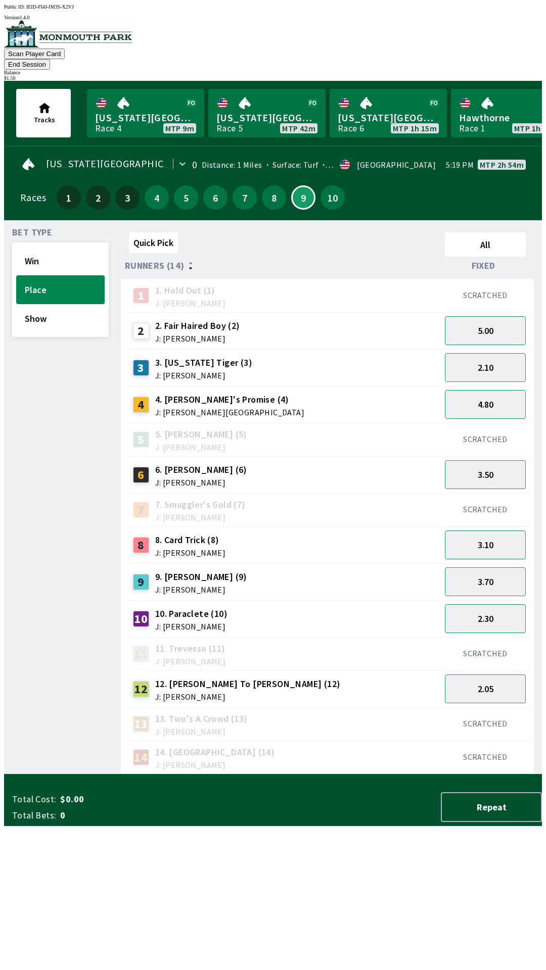
click at [246, 719] on div "13 13. Two's A Crowd (13) J: [PERSON_NAME]" at bounding box center [283, 723] width 308 height 25
click at [35, 252] on button "Win" at bounding box center [60, 261] width 88 height 29
click at [484, 683] on button "3.60" at bounding box center [485, 689] width 81 height 29
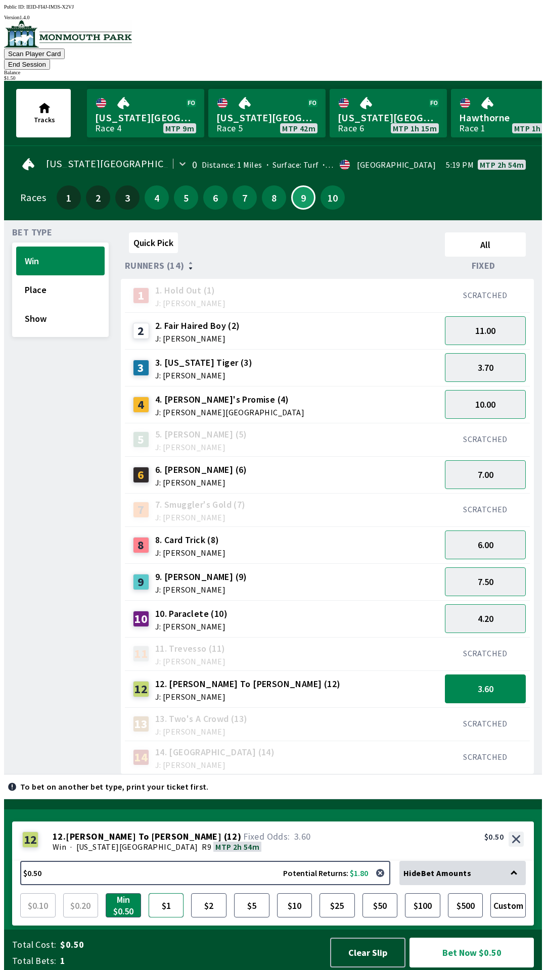
click at [166, 913] on button "$1" at bounding box center [166, 905] width 35 height 24
click at [128, 910] on button "Min $0.50" at bounding box center [123, 905] width 35 height 24
click at [167, 912] on button "$1" at bounding box center [166, 905] width 35 height 24
click at [464, 965] on button "Bet Now $1.00" at bounding box center [471, 953] width 124 height 30
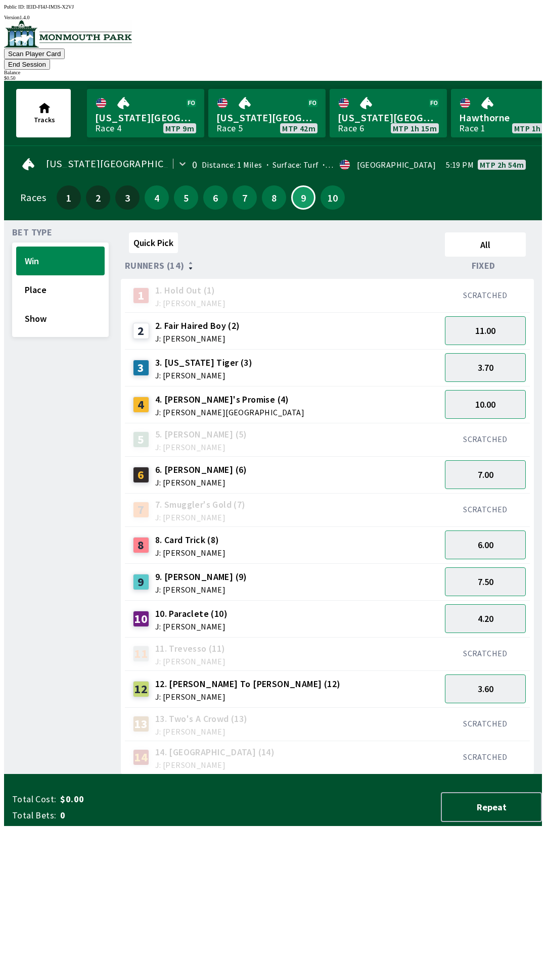
click at [230, 775] on div "Quick Pick All Runners (14) Fixed 1 1. Hold Out (1) J: [PERSON_NAME] SCRATCHED …" at bounding box center [331, 501] width 421 height 546
click at [490, 676] on button "3.60" at bounding box center [485, 689] width 81 height 29
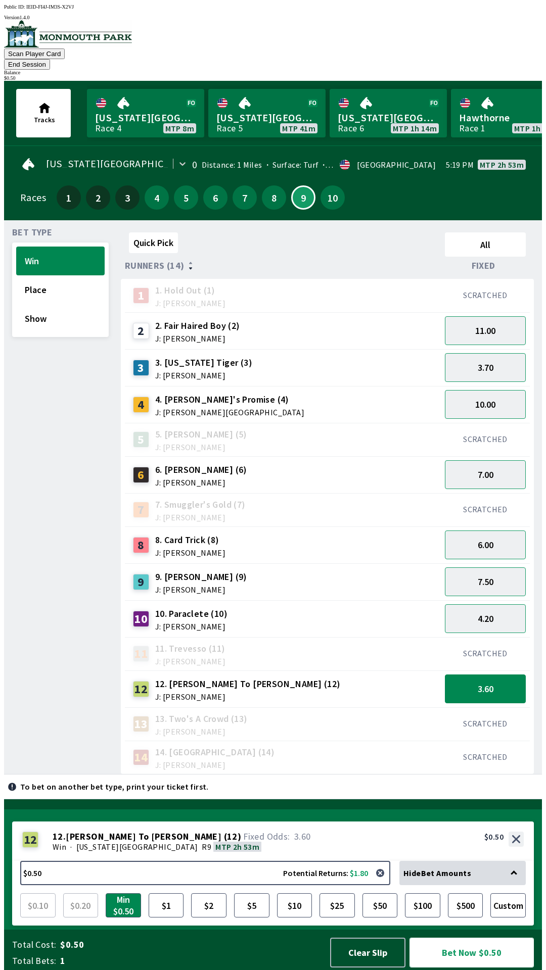
click at [463, 954] on button "Bet Now $0.50" at bounding box center [471, 953] width 124 height 30
